Goal: Task Accomplishment & Management: Use online tool/utility

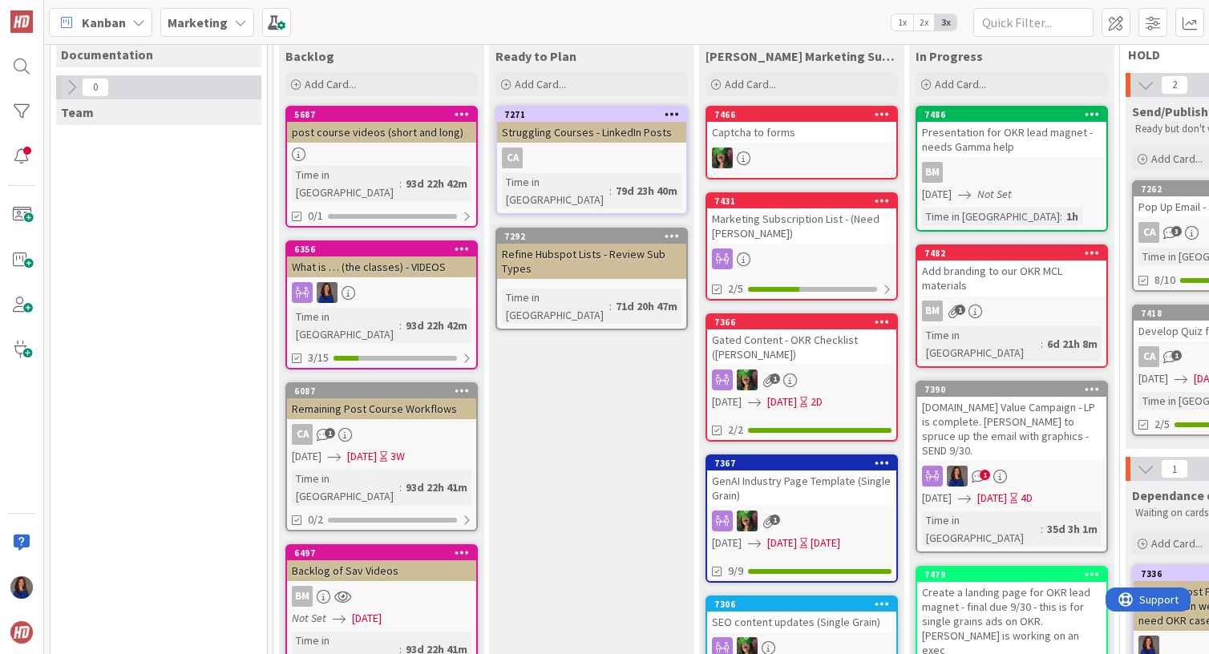
scroll to position [161, 0]
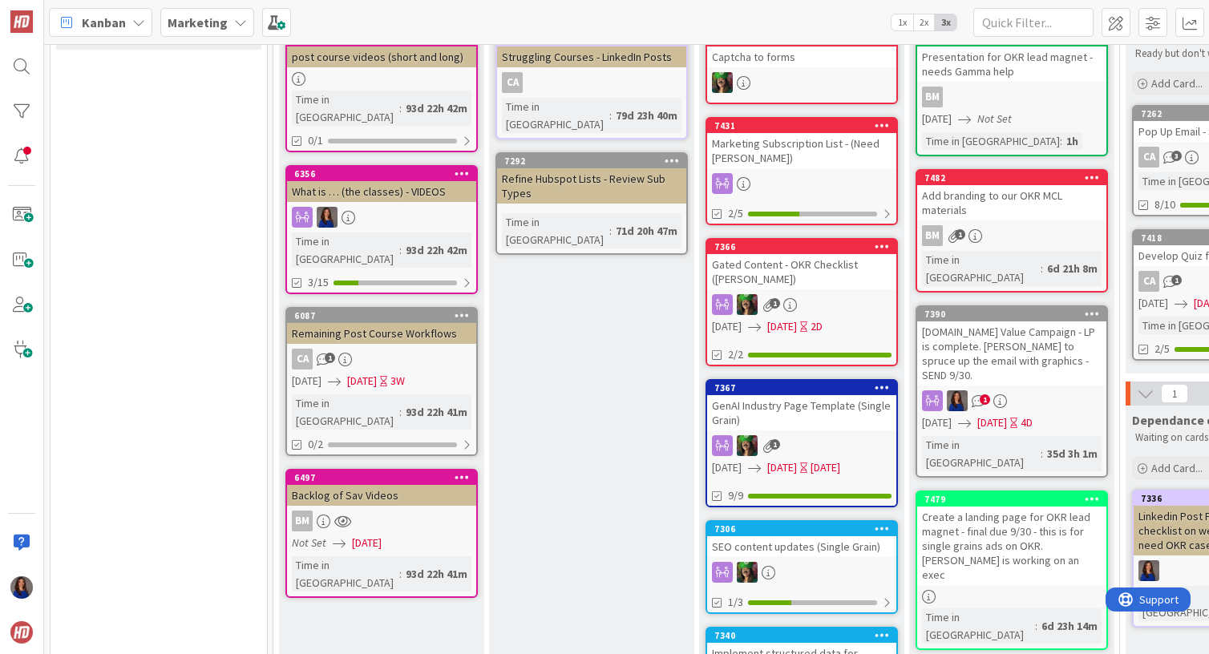
click at [830, 399] on div "GenAI Industry Page Template (Single Grain)" at bounding box center [801, 412] width 189 height 35
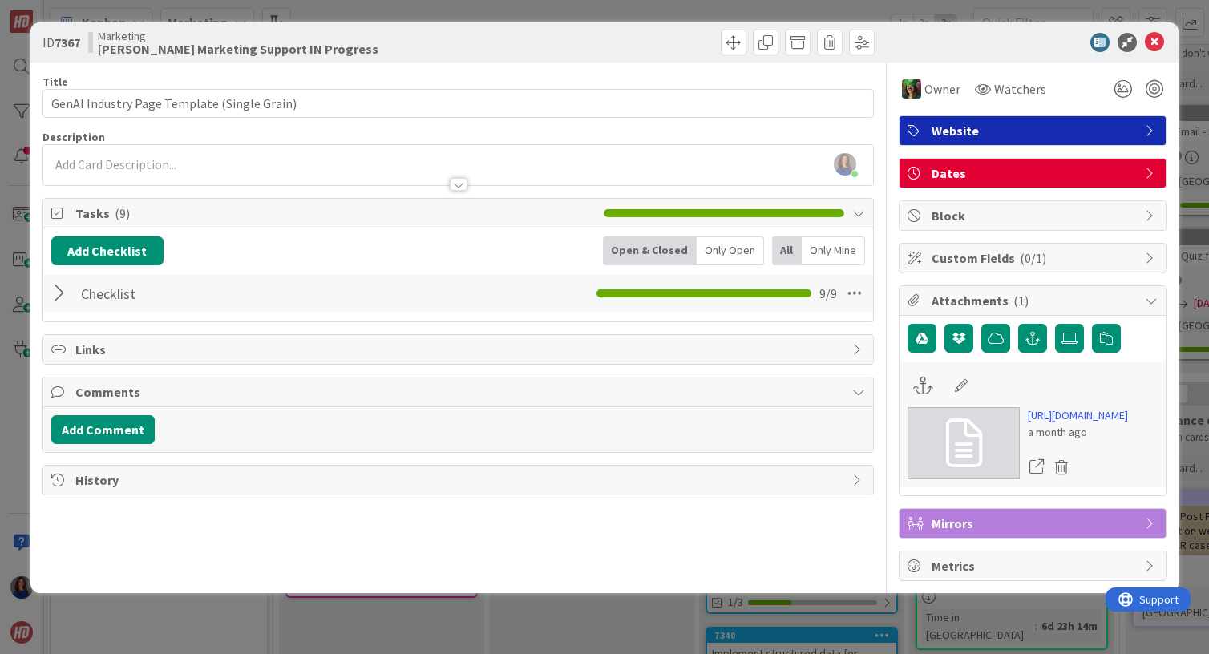
click at [55, 297] on div at bounding box center [61, 293] width 21 height 29
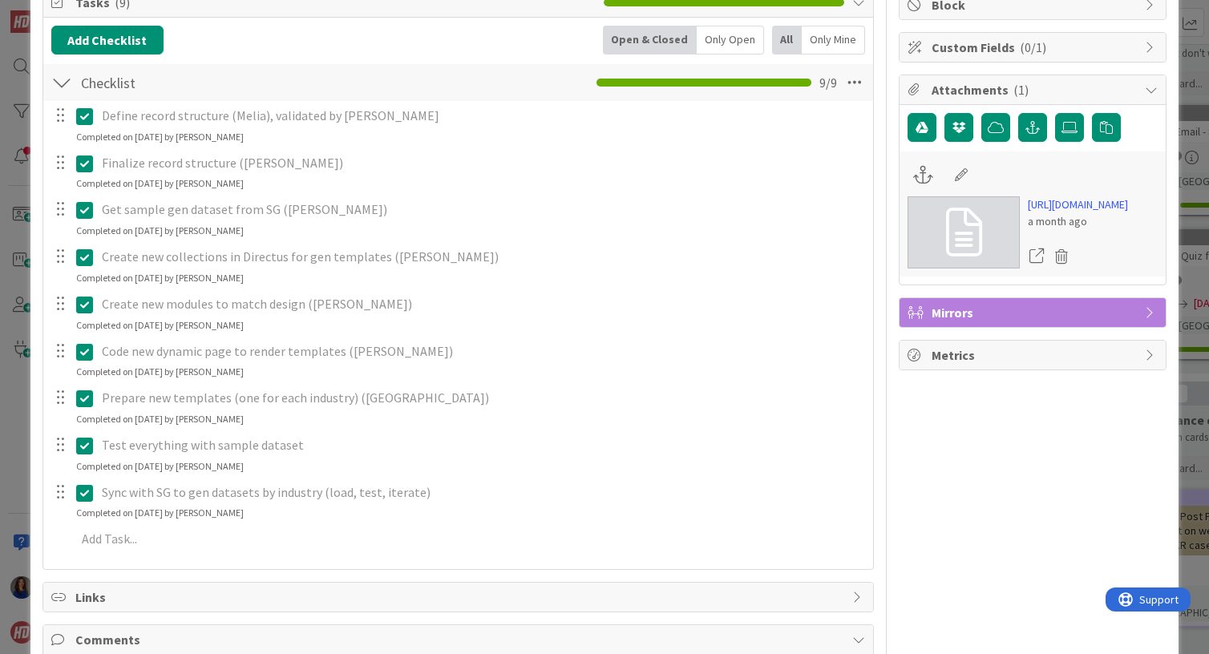
scroll to position [314, 0]
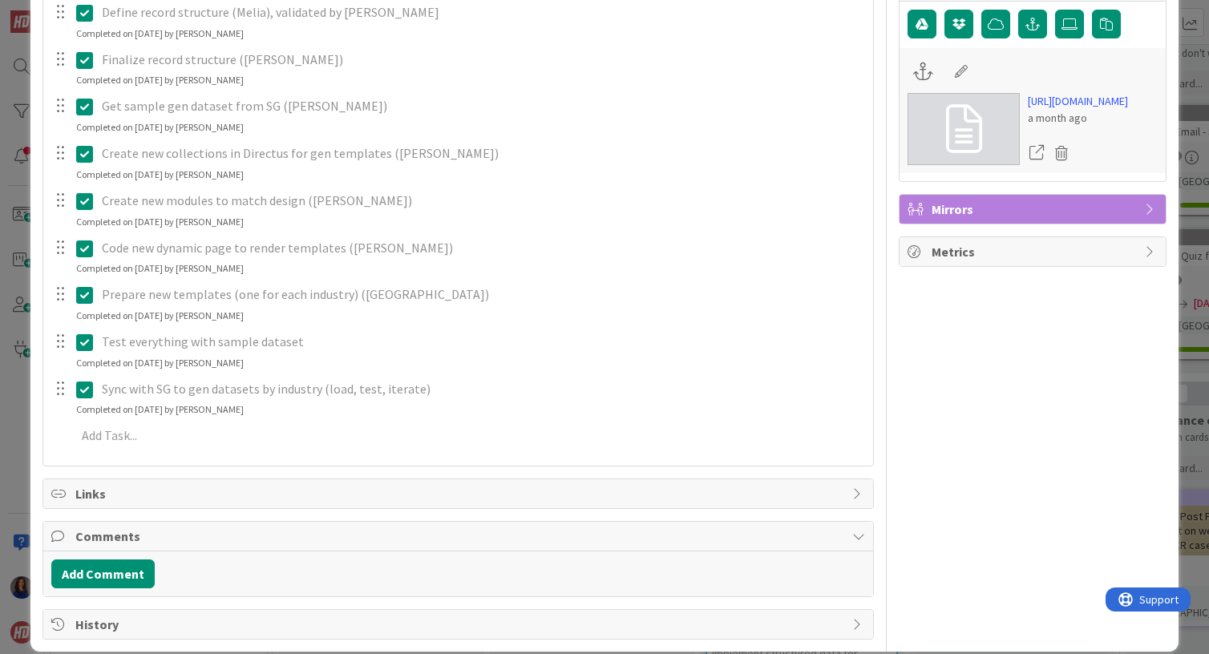
click at [17, 432] on div "ID 7367 Marketing [PERSON_NAME] Marketing Support IN Progress Title 43 / 128 Ge…" at bounding box center [604, 327] width 1209 height 654
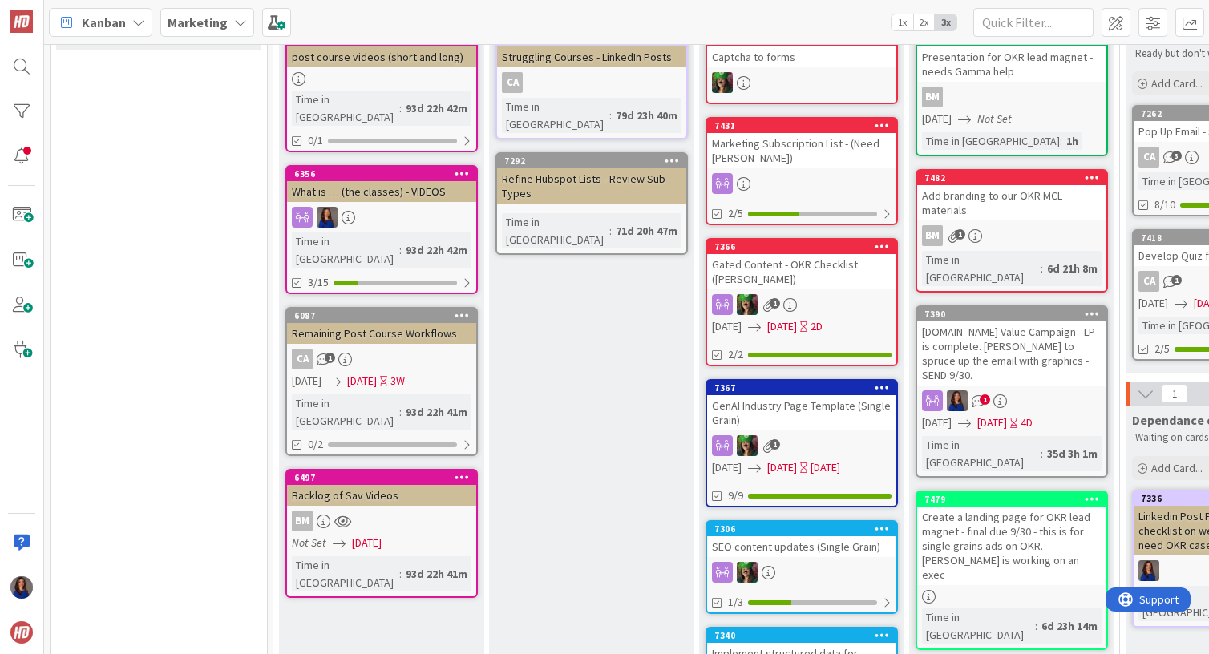
click at [1058, 345] on div "[DOMAIN_NAME] Value Campaign - LP is complete. [PERSON_NAME] to spruce up the e…" at bounding box center [1011, 354] width 189 height 64
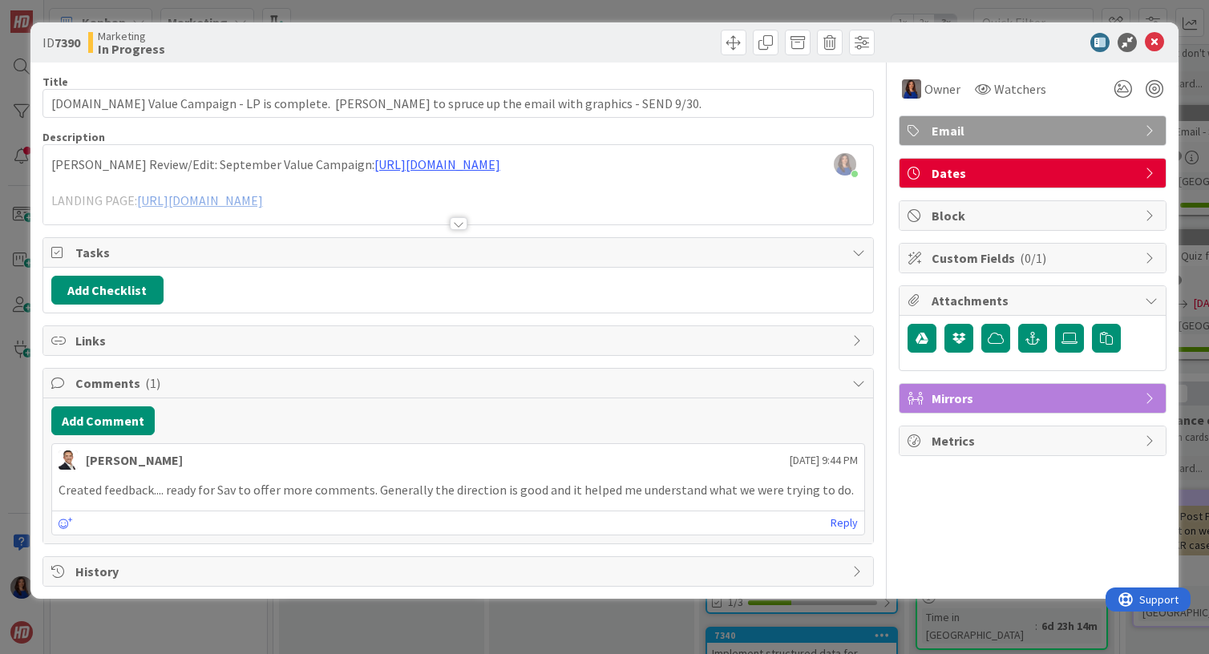
click at [463, 228] on div at bounding box center [459, 223] width 18 height 13
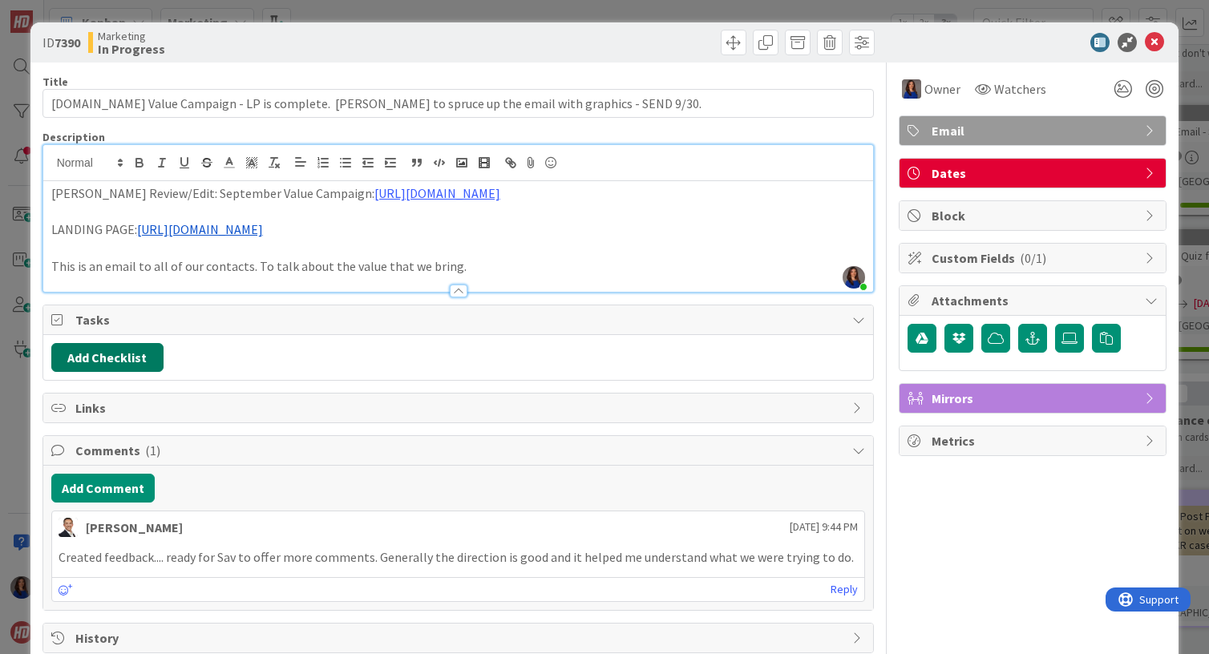
click at [79, 371] on button "Add Checklist" at bounding box center [107, 357] width 112 height 29
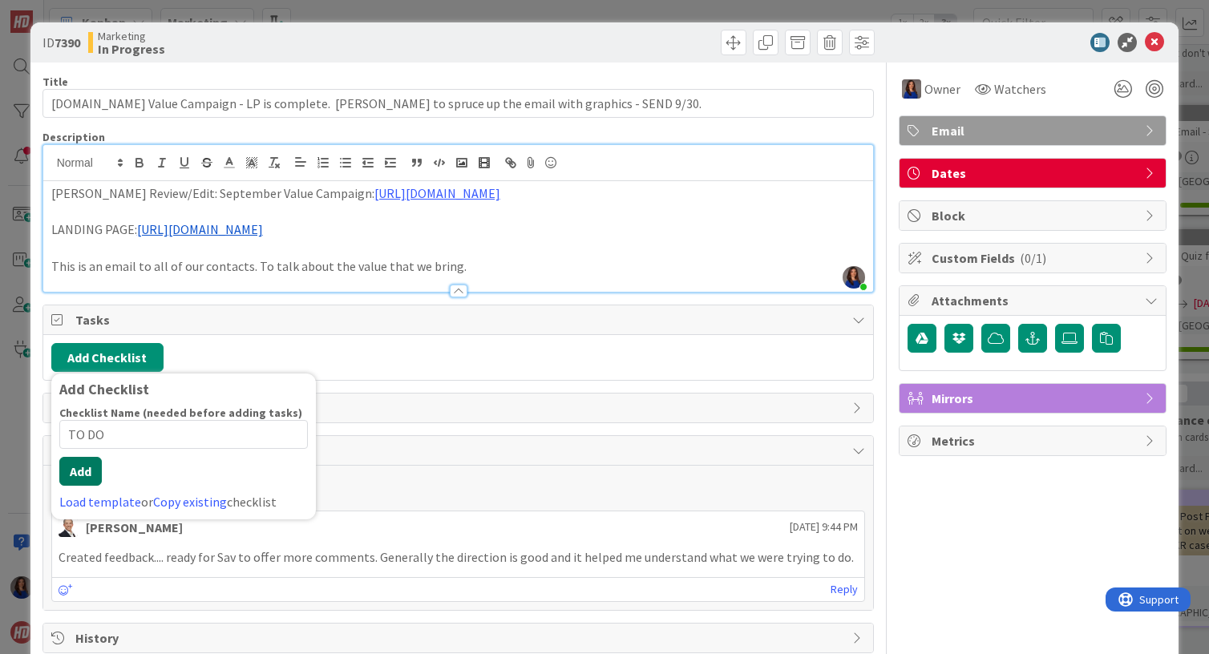
type input "TO DO"
click at [83, 486] on button "Add" at bounding box center [80, 471] width 42 height 29
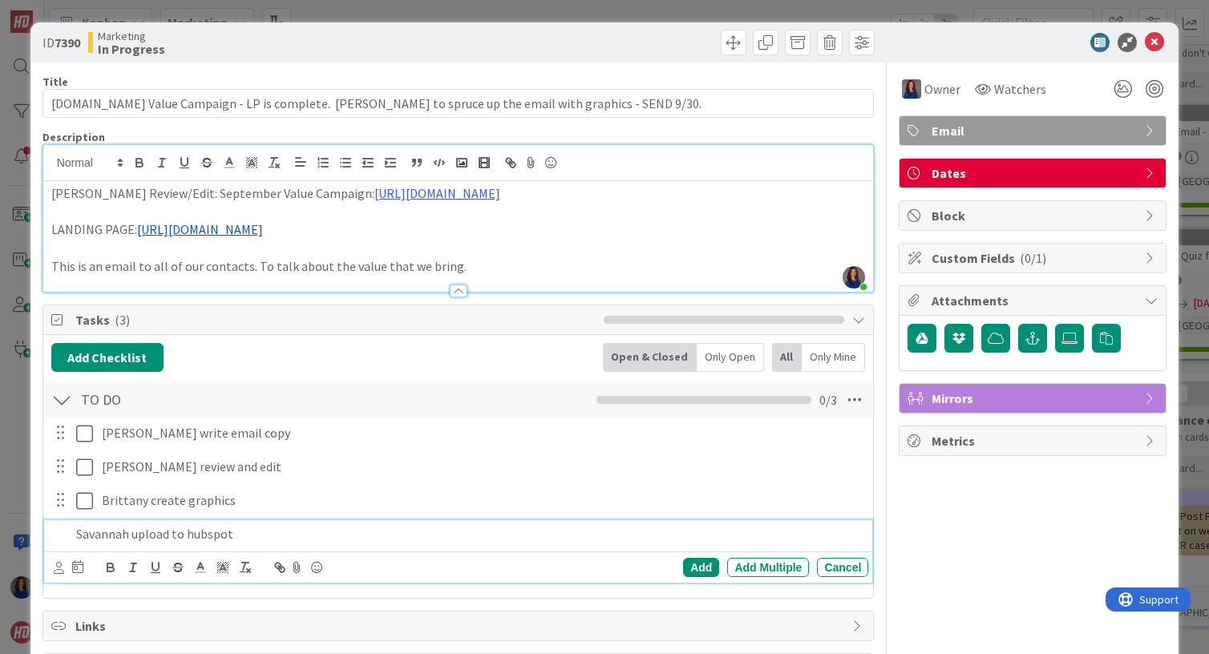
click at [172, 544] on p "Savannah upload to hubspot" at bounding box center [469, 534] width 787 height 18
drag, startPoint x: 276, startPoint y: 510, endPoint x: 169, endPoint y: 548, distance: 113.1
click at [169, 544] on p "Savannah upload email to hubspot" at bounding box center [469, 534] width 787 height 18
drag, startPoint x: 124, startPoint y: 559, endPoint x: 104, endPoint y: 552, distance: 21.0
click at [104, 544] on p "Savannah upload email to hubspot" at bounding box center [469, 534] width 787 height 18
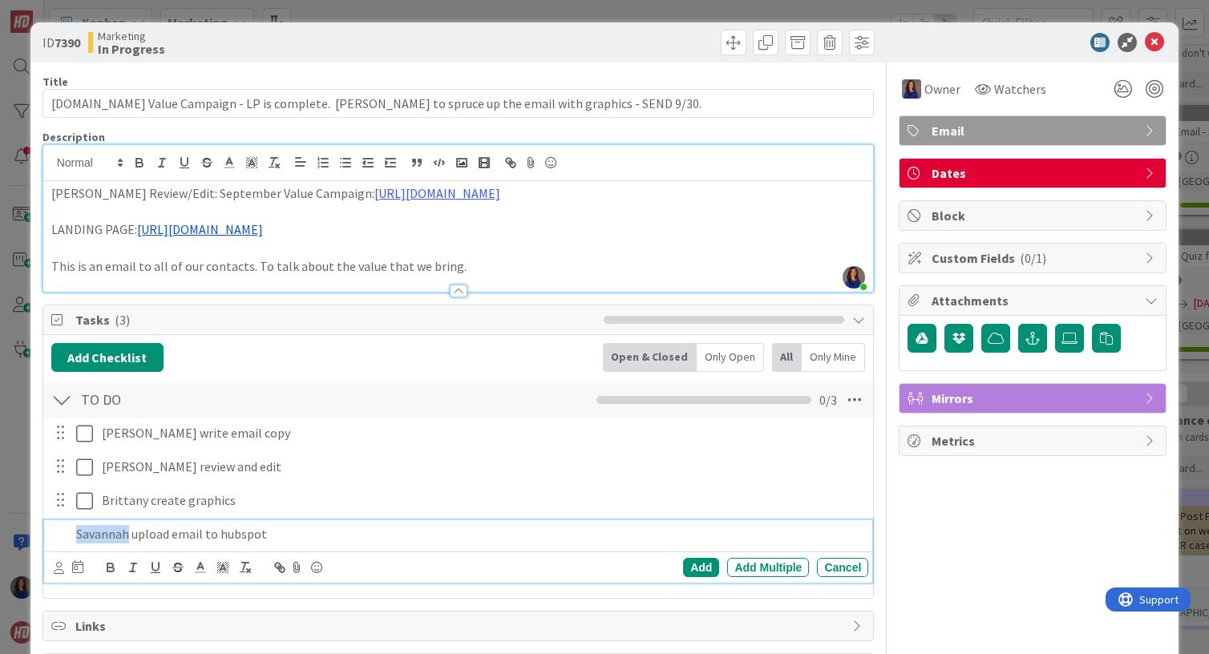
click at [104, 544] on p "Savannah upload email to hubspot" at bounding box center [469, 534] width 787 height 18
click at [228, 544] on p "Upload email to hubspot" at bounding box center [469, 534] width 787 height 18
click at [704, 577] on div "Add" at bounding box center [701, 567] width 36 height 19
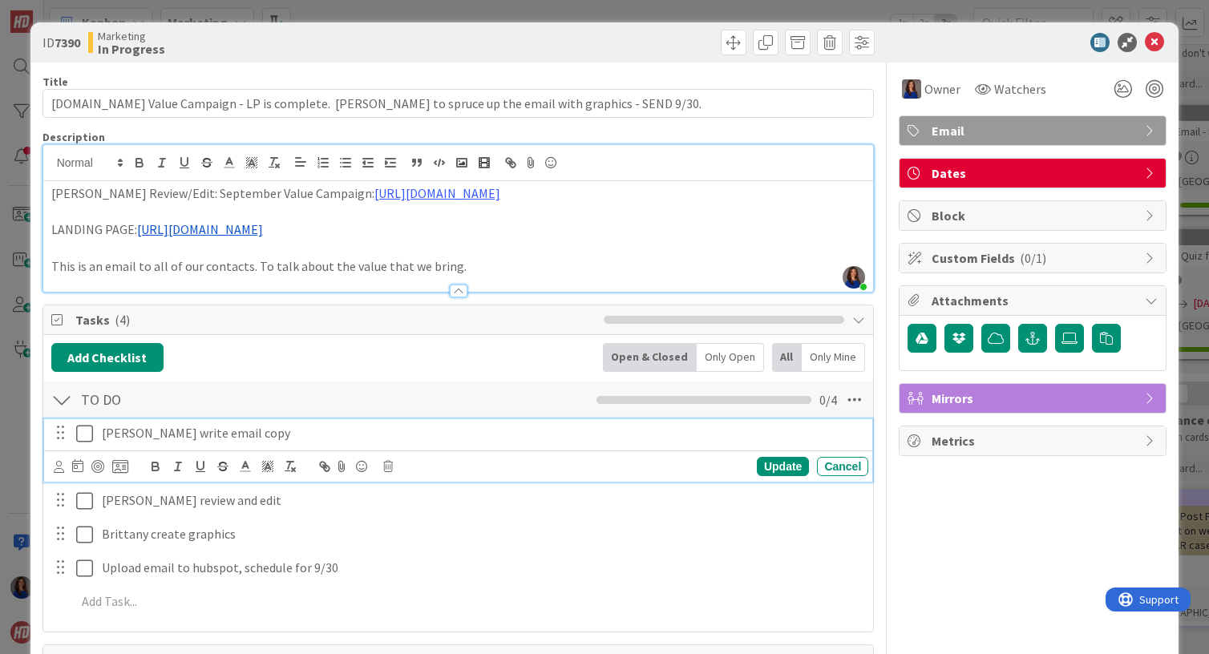
click at [83, 443] on icon at bounding box center [84, 433] width 17 height 19
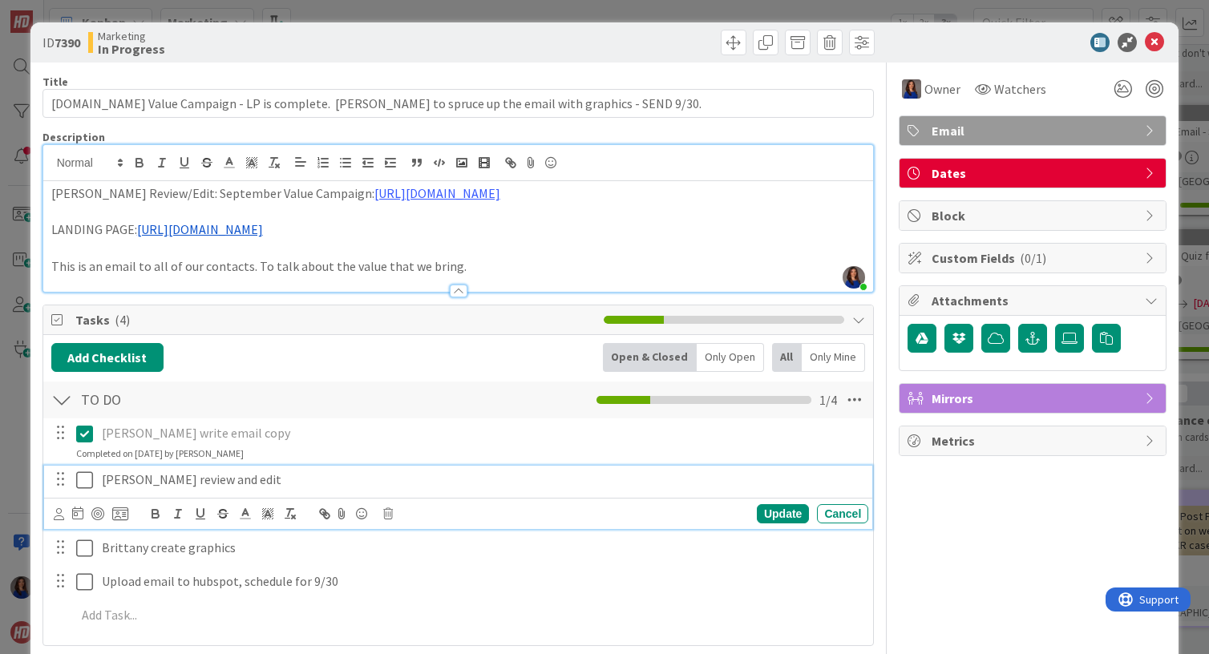
click at [83, 490] on icon at bounding box center [84, 480] width 17 height 19
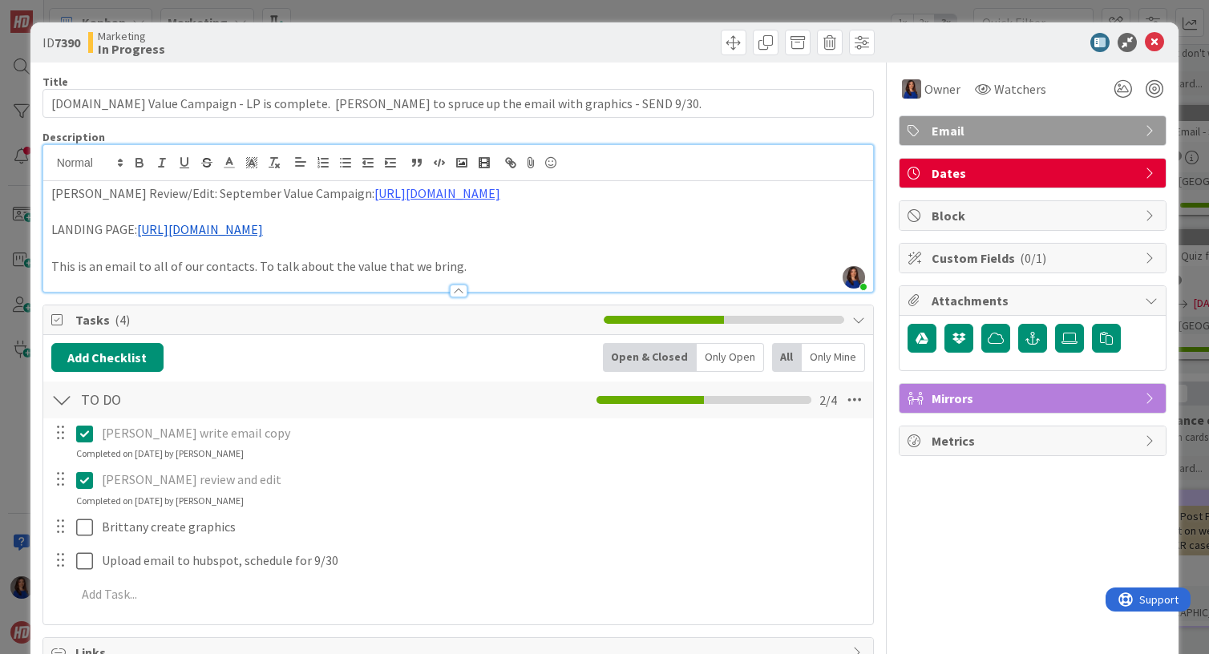
click at [18, 497] on div "ID 7390 Marketing In Progress Title 102 / 128 [DOMAIN_NAME] Value Campaign - LP…" at bounding box center [604, 327] width 1209 height 654
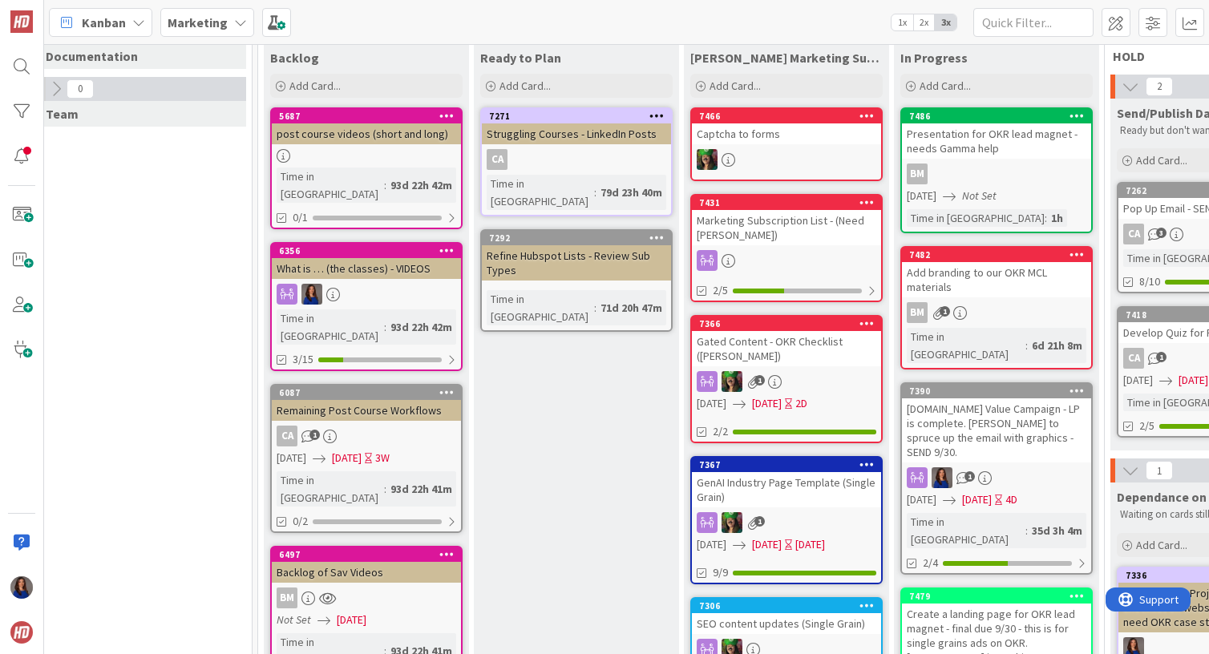
scroll to position [91, 6]
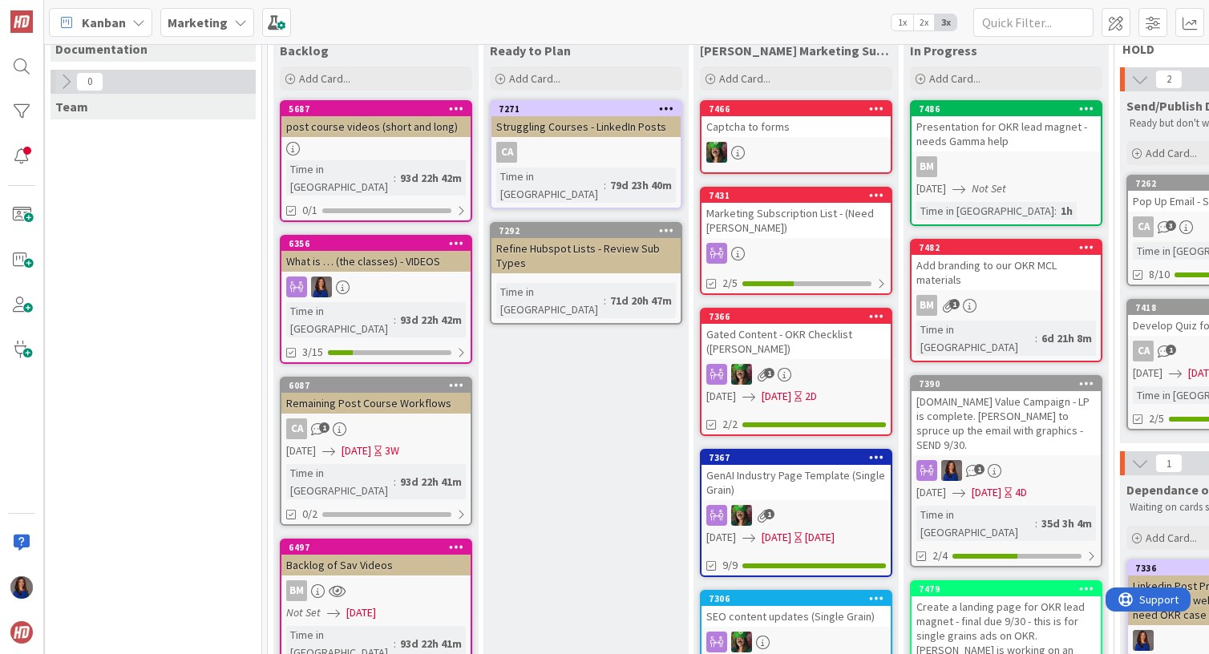
click at [1004, 401] on div "[DOMAIN_NAME] Value Campaign - LP is complete. [PERSON_NAME] to spruce up the e…" at bounding box center [1006, 423] width 189 height 64
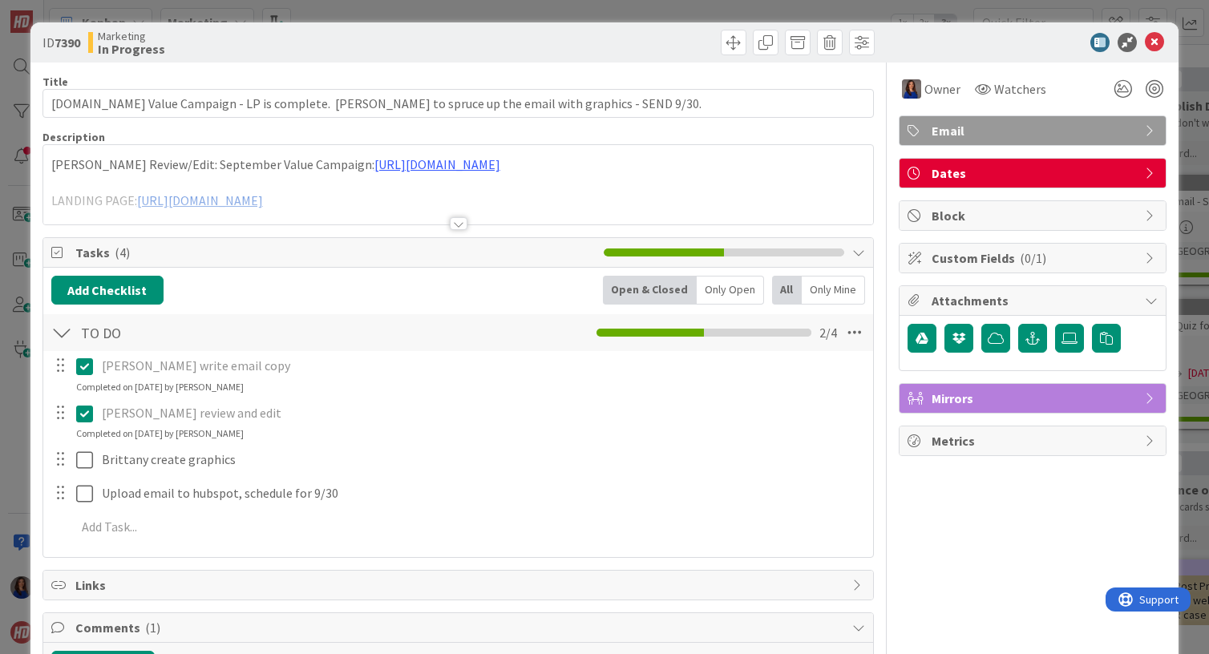
click at [465, 225] on div at bounding box center [459, 223] width 18 height 13
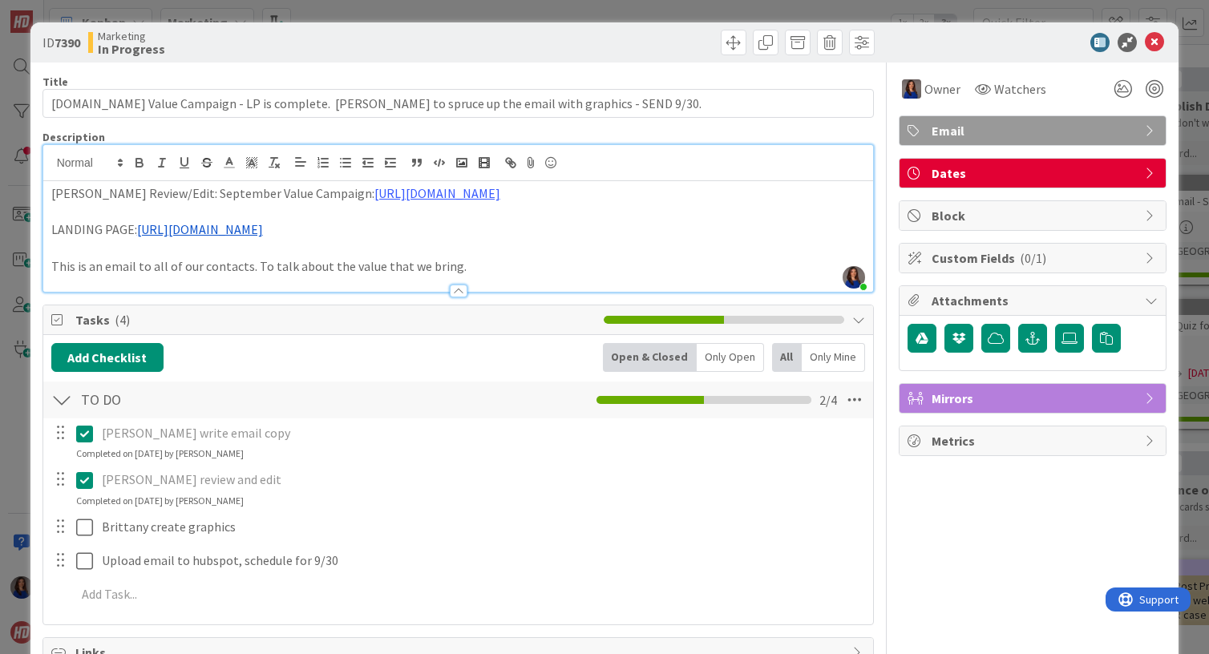
click at [413, 239] on p "LANDING PAGE: [URL][DOMAIN_NAME]" at bounding box center [458, 230] width 815 height 18
click at [136, 239] on p "LANDING PAGE: [URL][DOMAIN_NAME]" at bounding box center [458, 230] width 815 height 18
copy p "[URL][DOMAIN_NAME]"
